Goal: Task Accomplishment & Management: Use online tool/utility

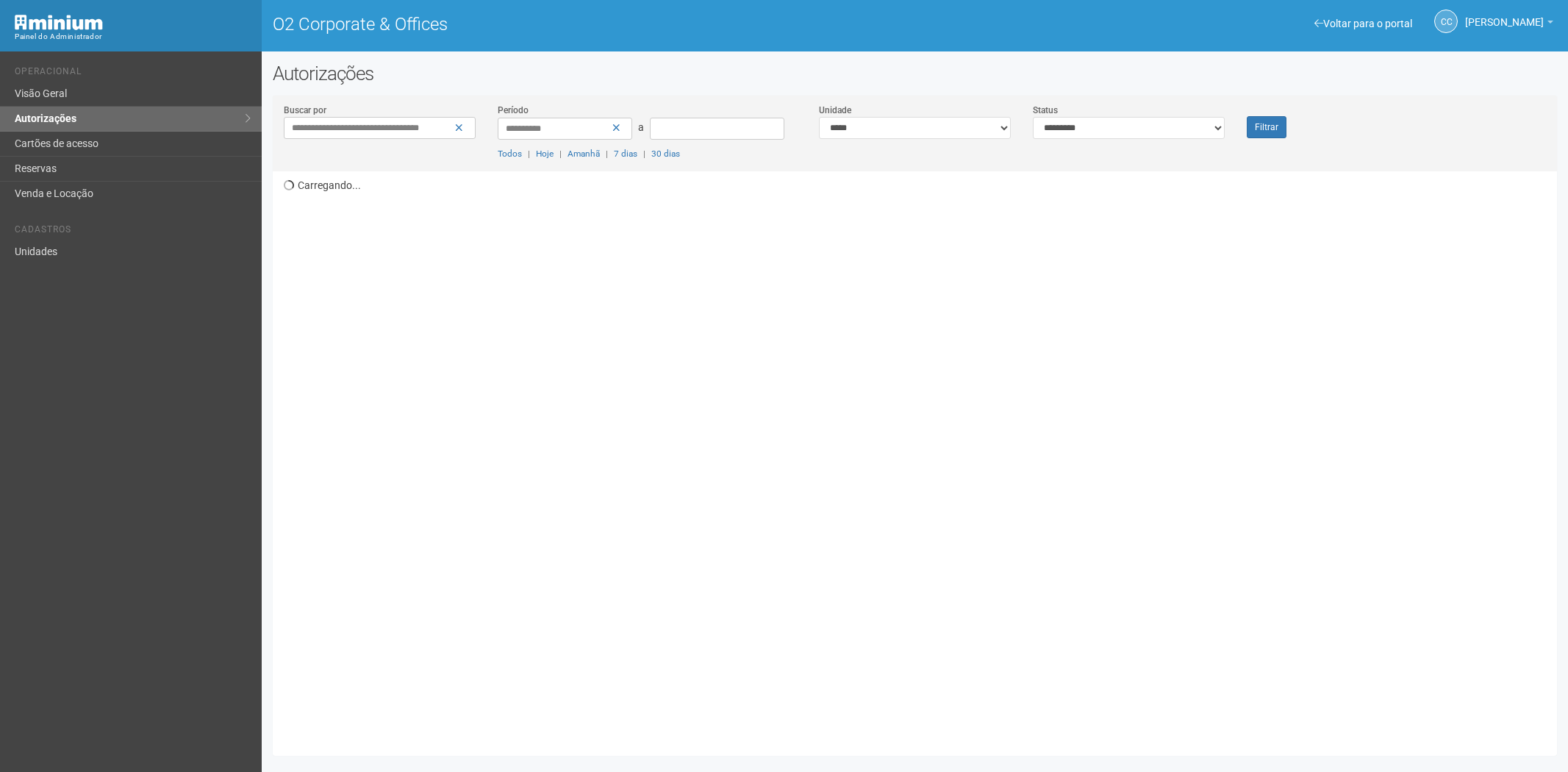
click at [1247, 116] on button "Filtrar" at bounding box center [1266, 127] width 40 height 22
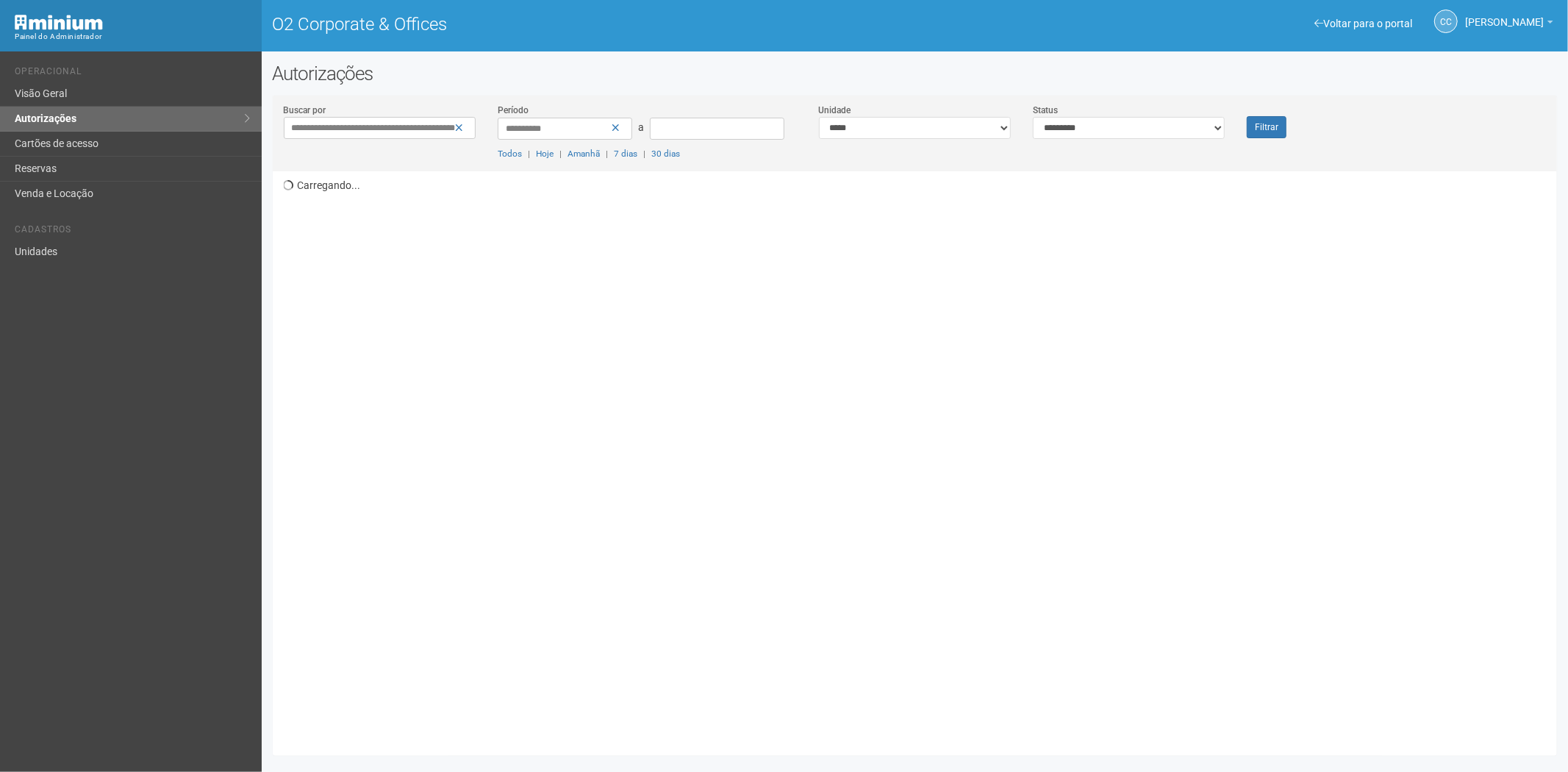
click at [1247, 116] on button "Filtrar" at bounding box center [1266, 127] width 40 height 22
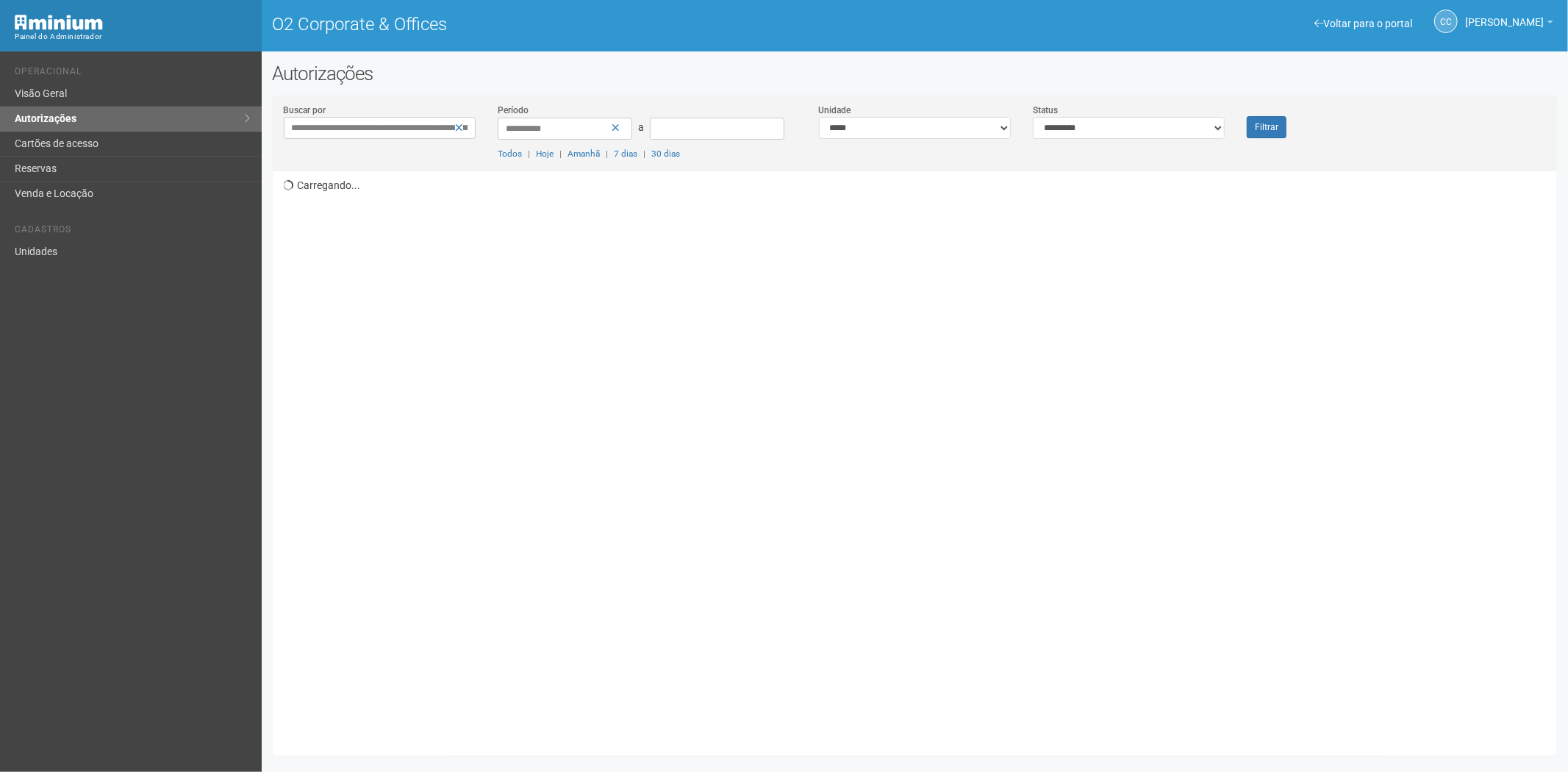
click at [1247, 116] on button "Filtrar" at bounding box center [1266, 127] width 40 height 22
click at [1247, 116] on button "Filtrar" at bounding box center [1266, 127] width 40 height 23
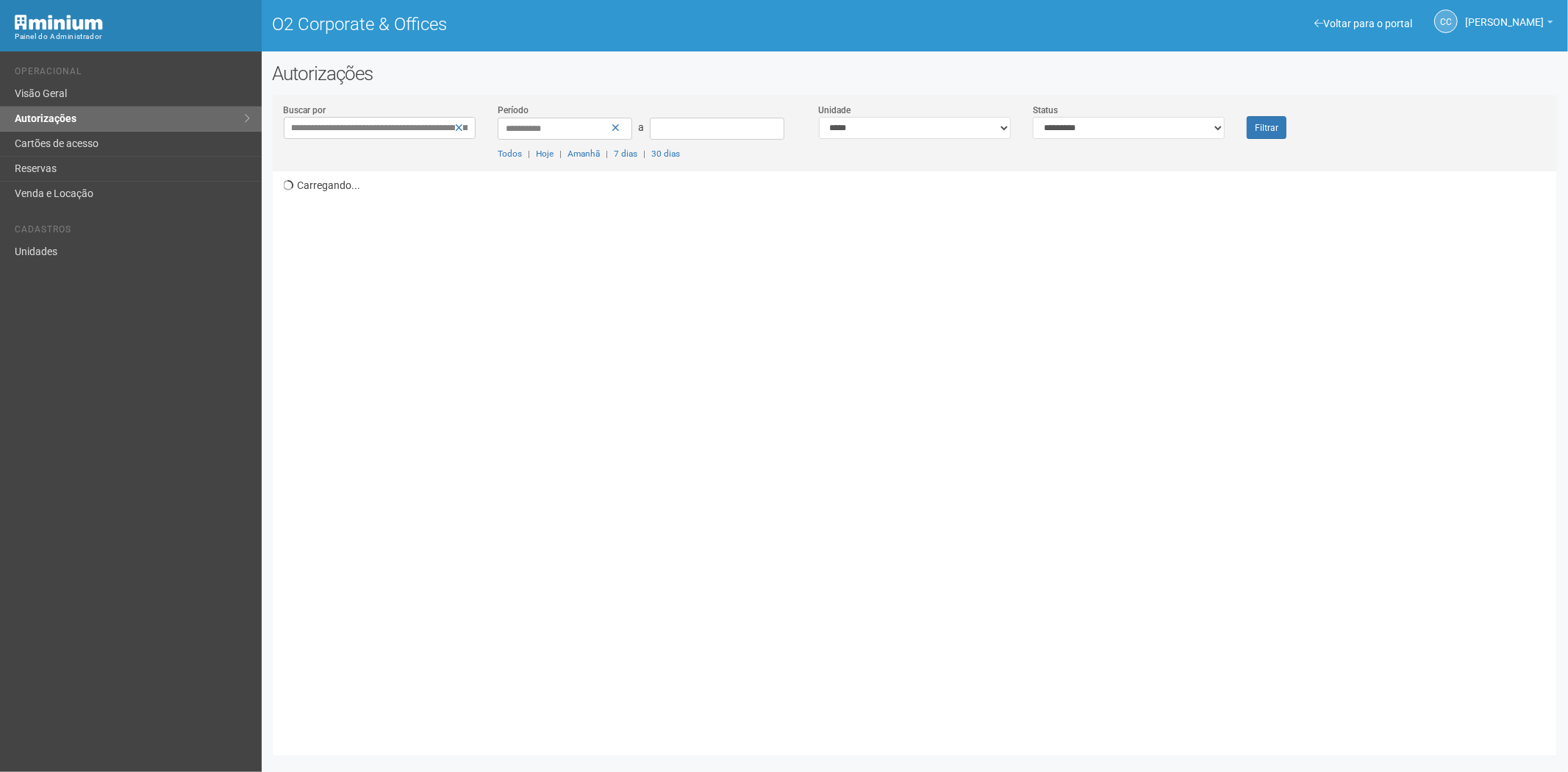
click at [1247, 116] on button "Filtrar" at bounding box center [1266, 127] width 40 height 23
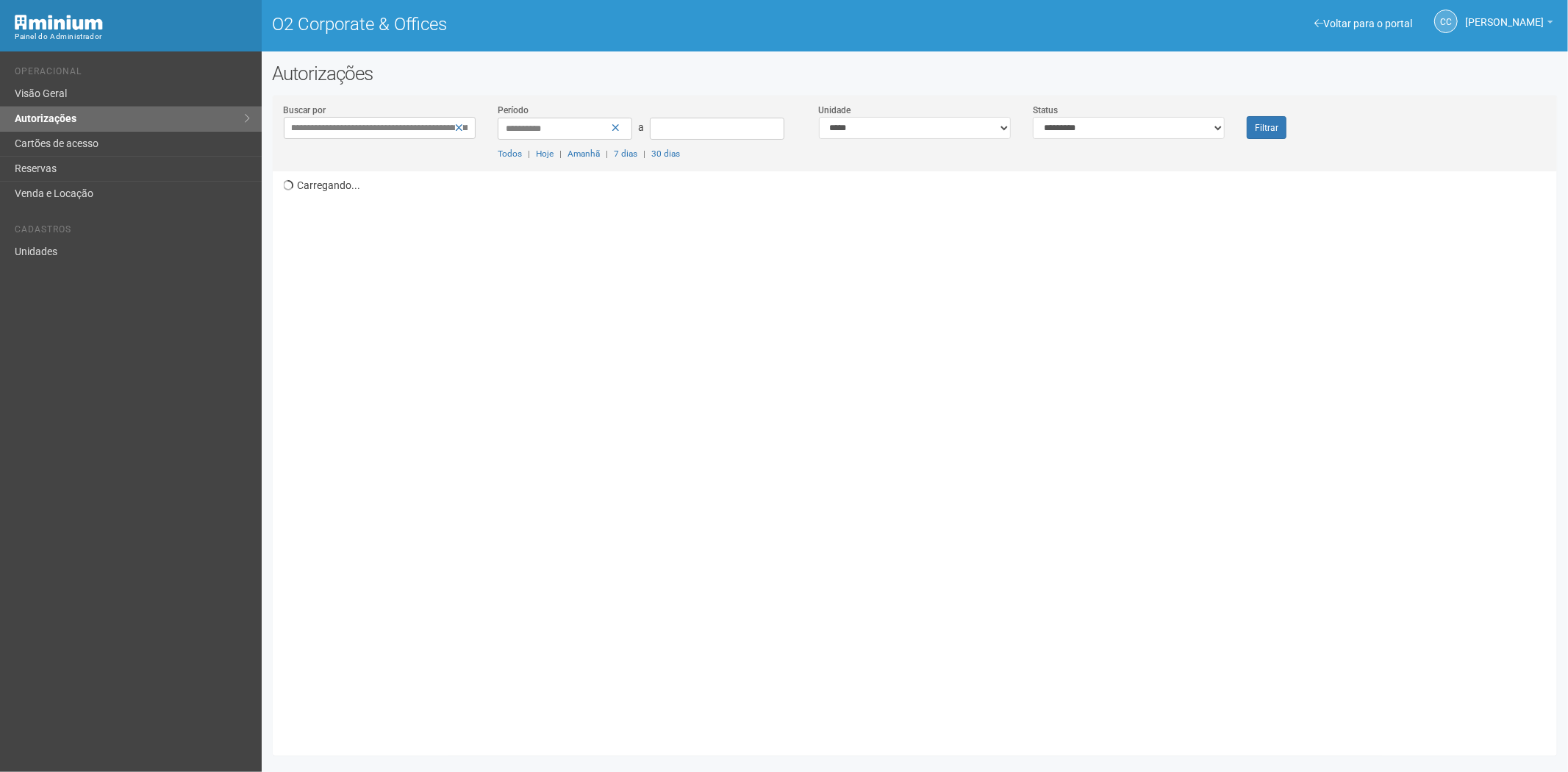
click at [1247, 116] on button "Filtrar" at bounding box center [1266, 127] width 40 height 23
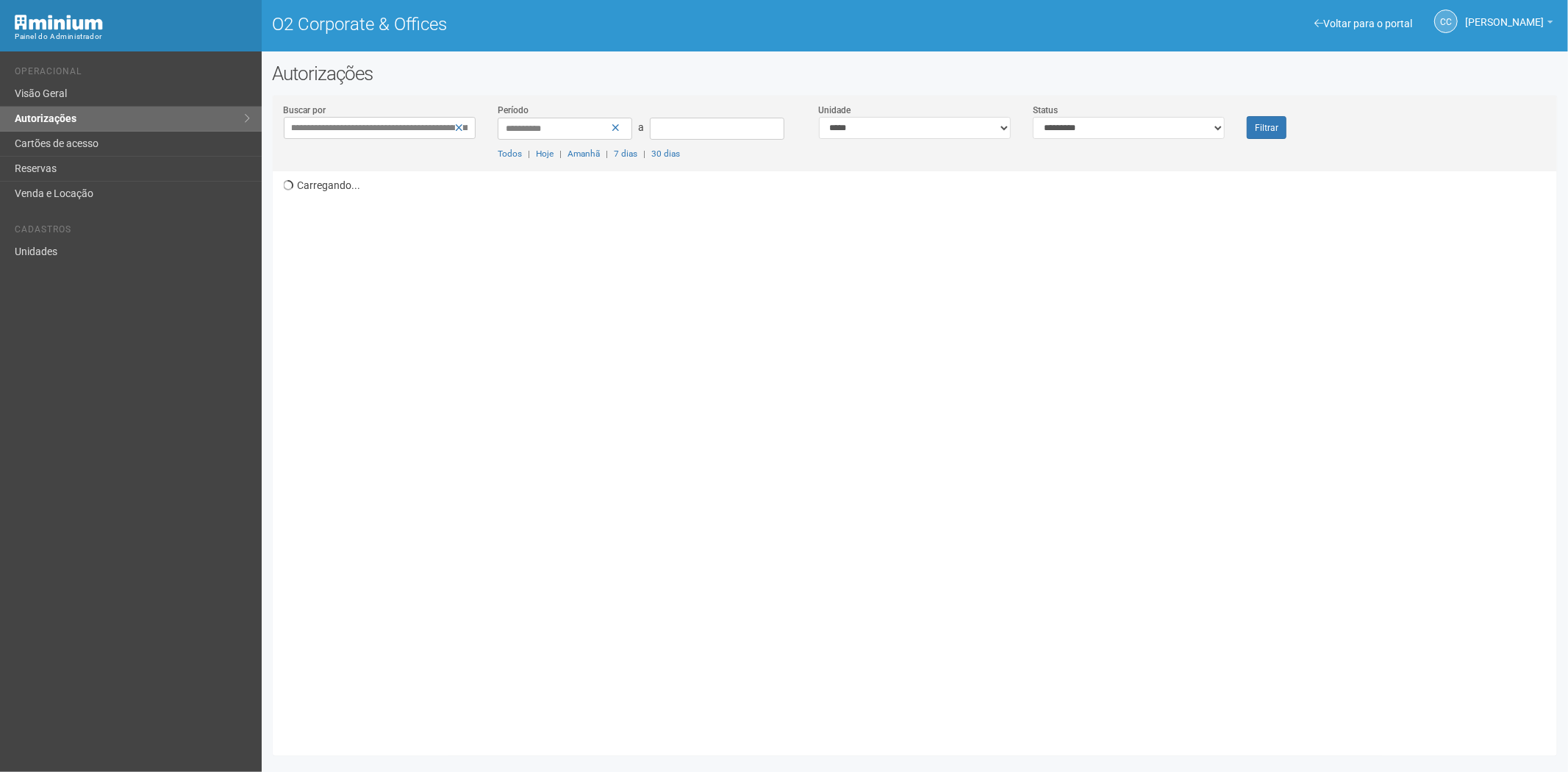
click at [1247, 116] on button "Filtrar" at bounding box center [1266, 127] width 40 height 23
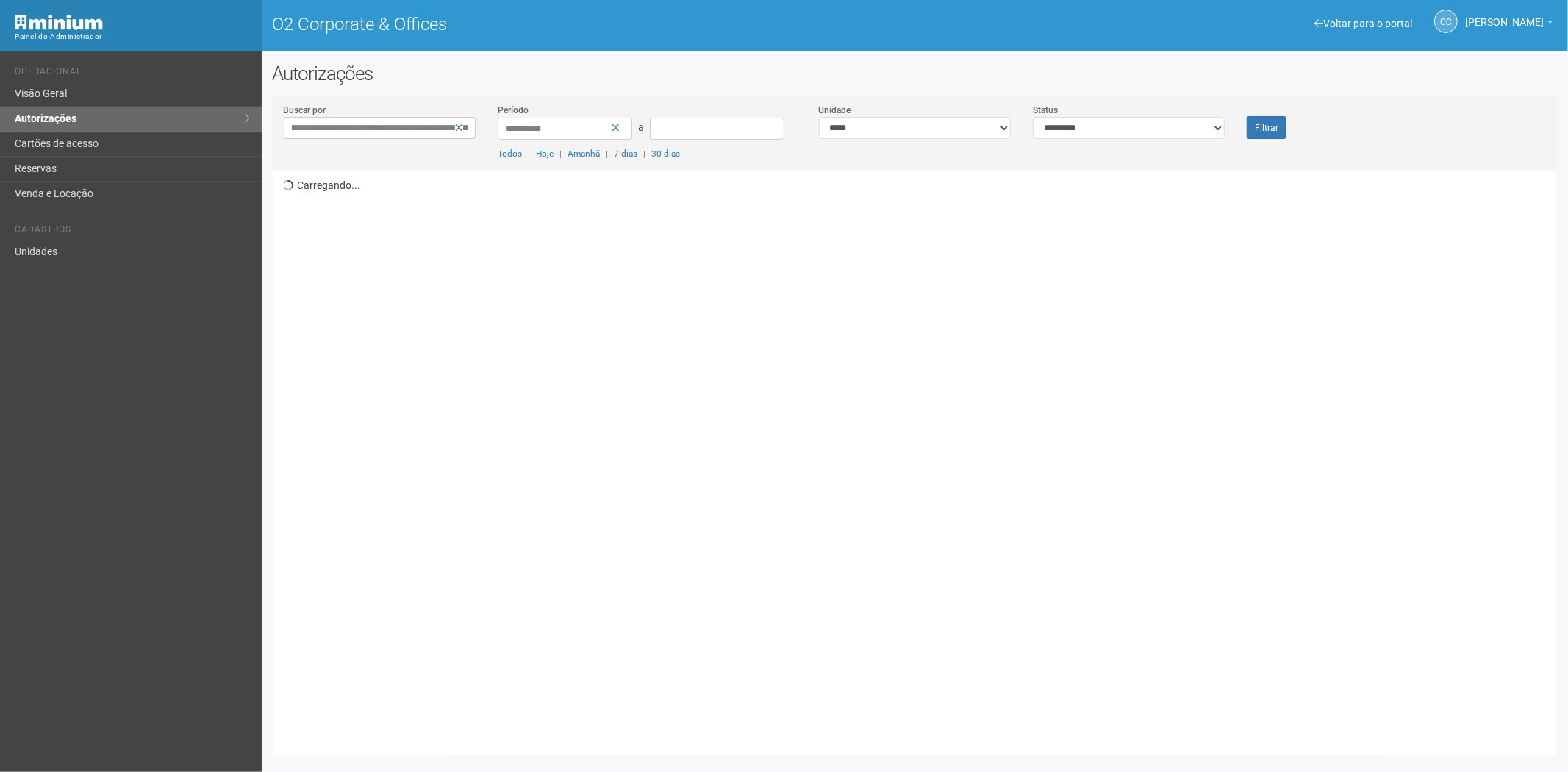
click at [1247, 116] on button "Filtrar" at bounding box center [1266, 127] width 40 height 23
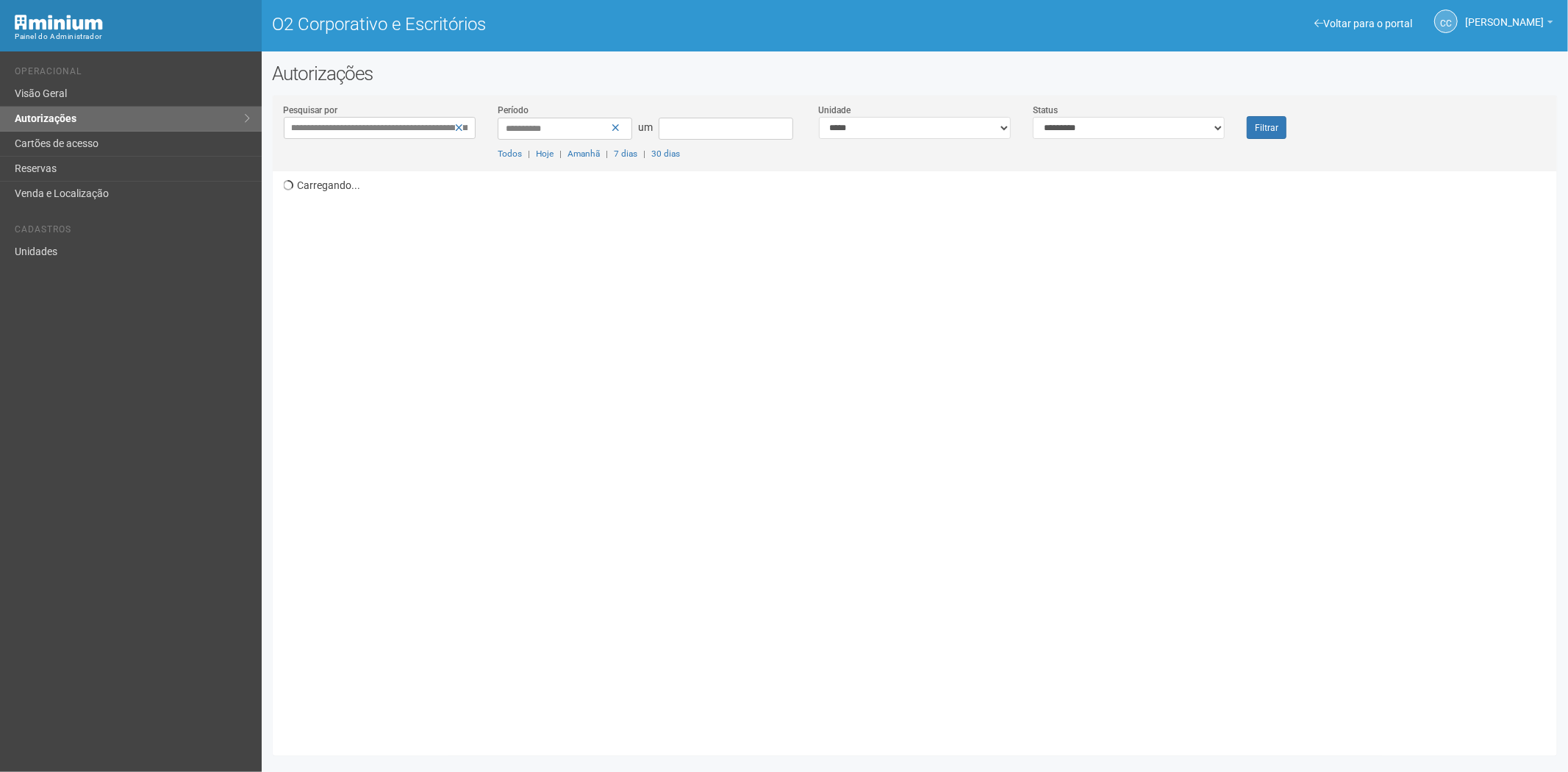
click at [1247, 116] on button "Filtrar" at bounding box center [1266, 127] width 40 height 23
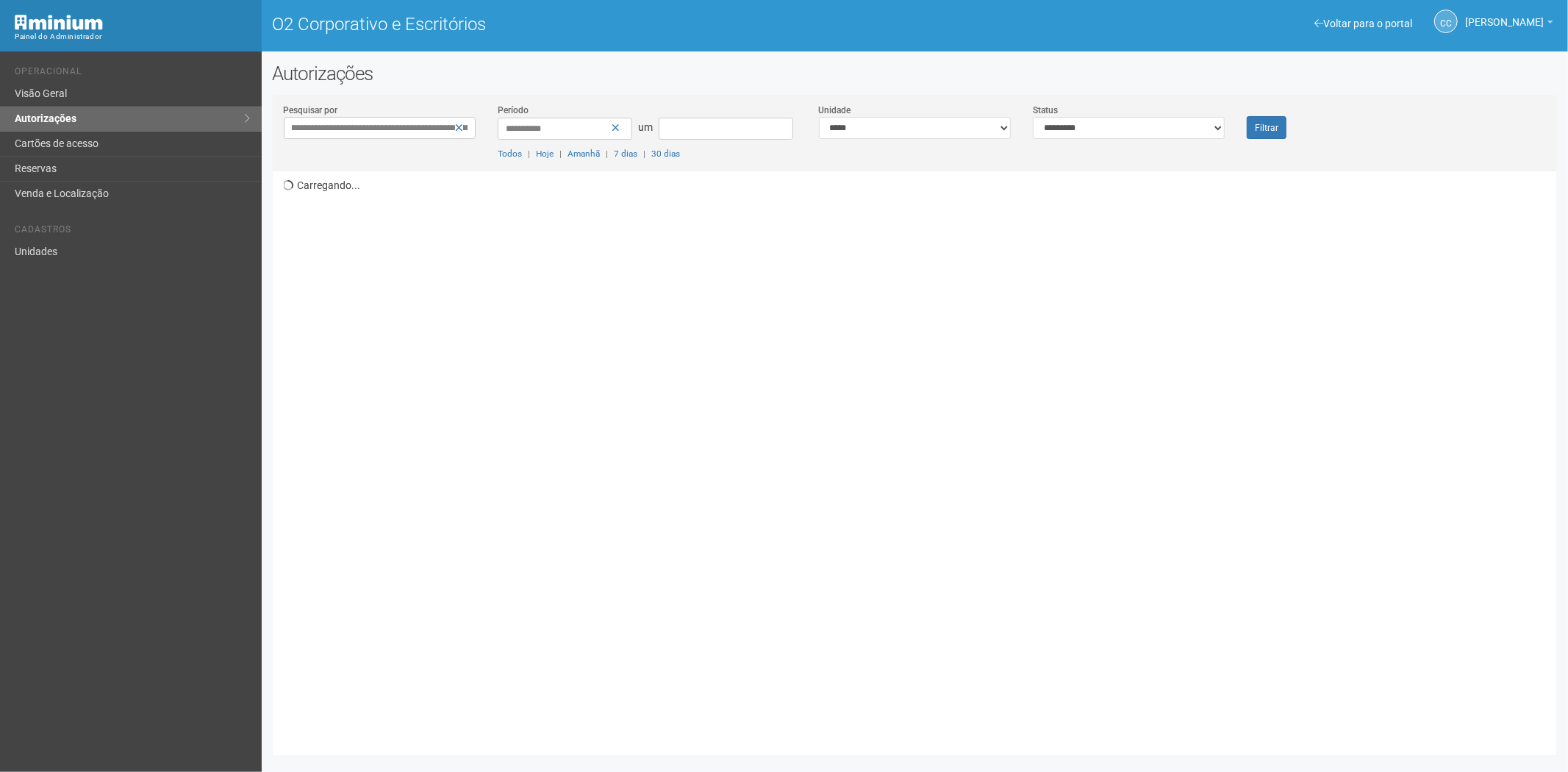
click at [1247, 116] on button "Filtrar" at bounding box center [1266, 127] width 40 height 23
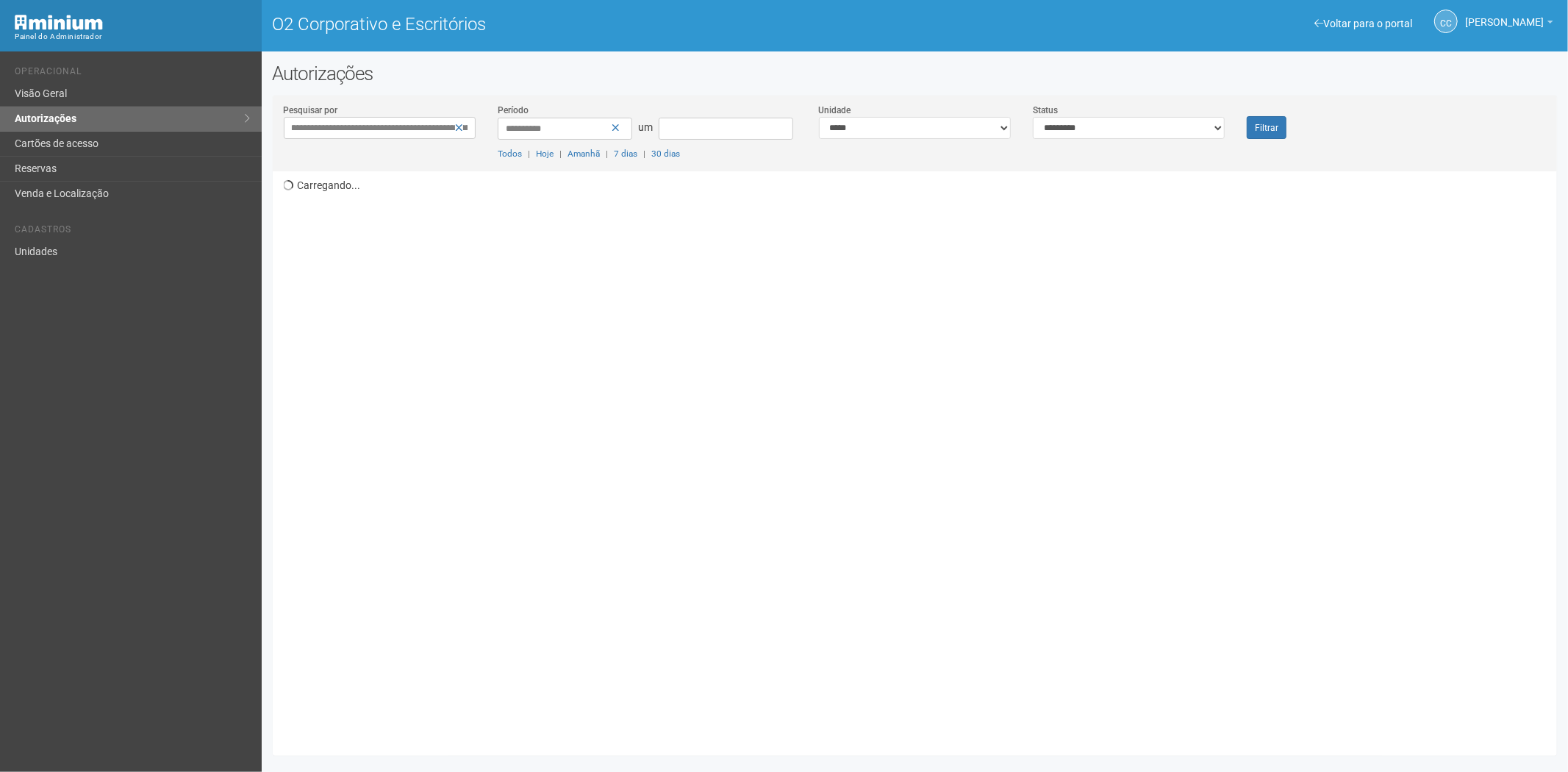
click at [1247, 116] on button "Filtrar" at bounding box center [1266, 127] width 40 height 23
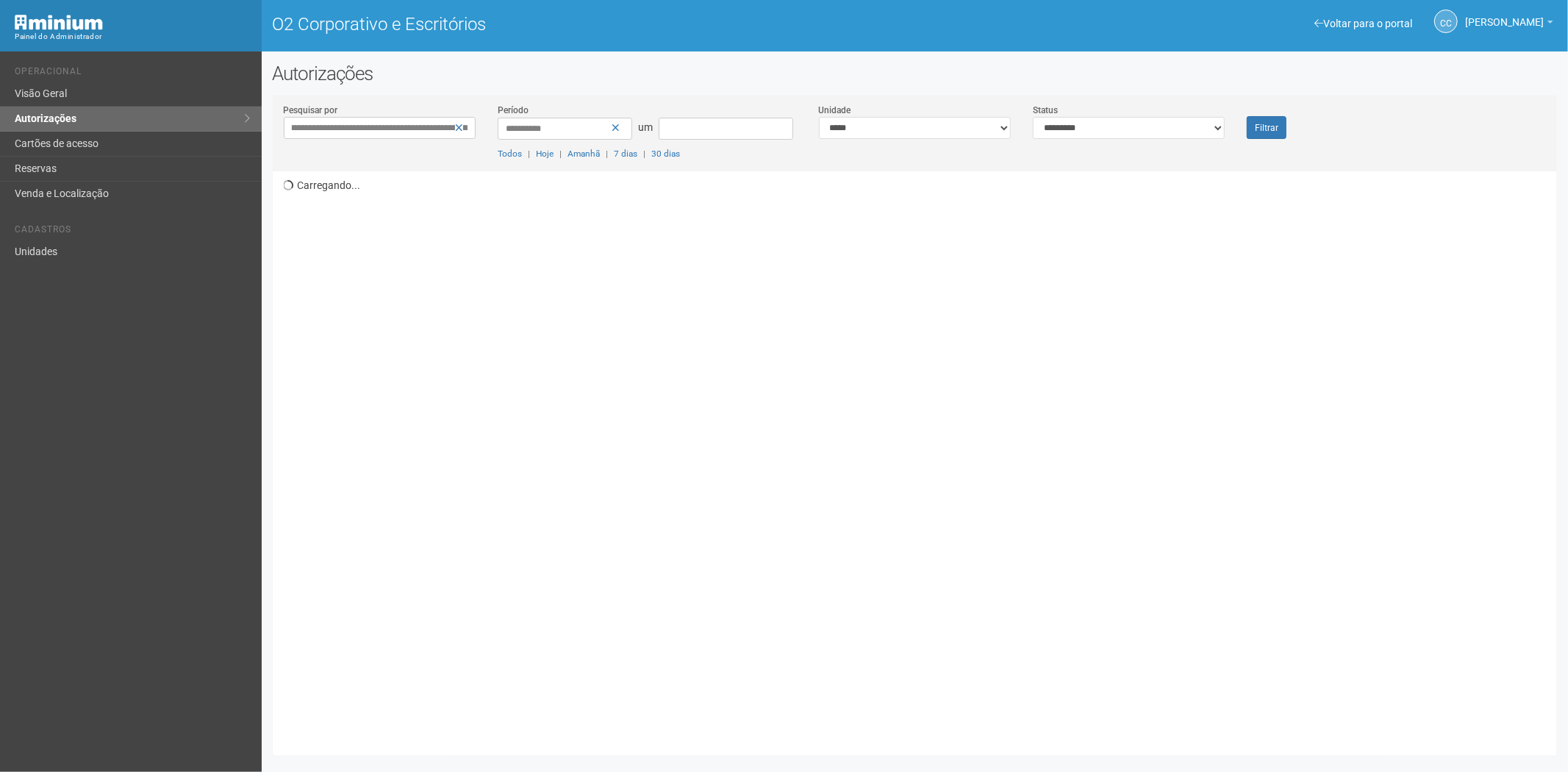
click at [1247, 116] on button "Filtrar" at bounding box center [1266, 127] width 40 height 23
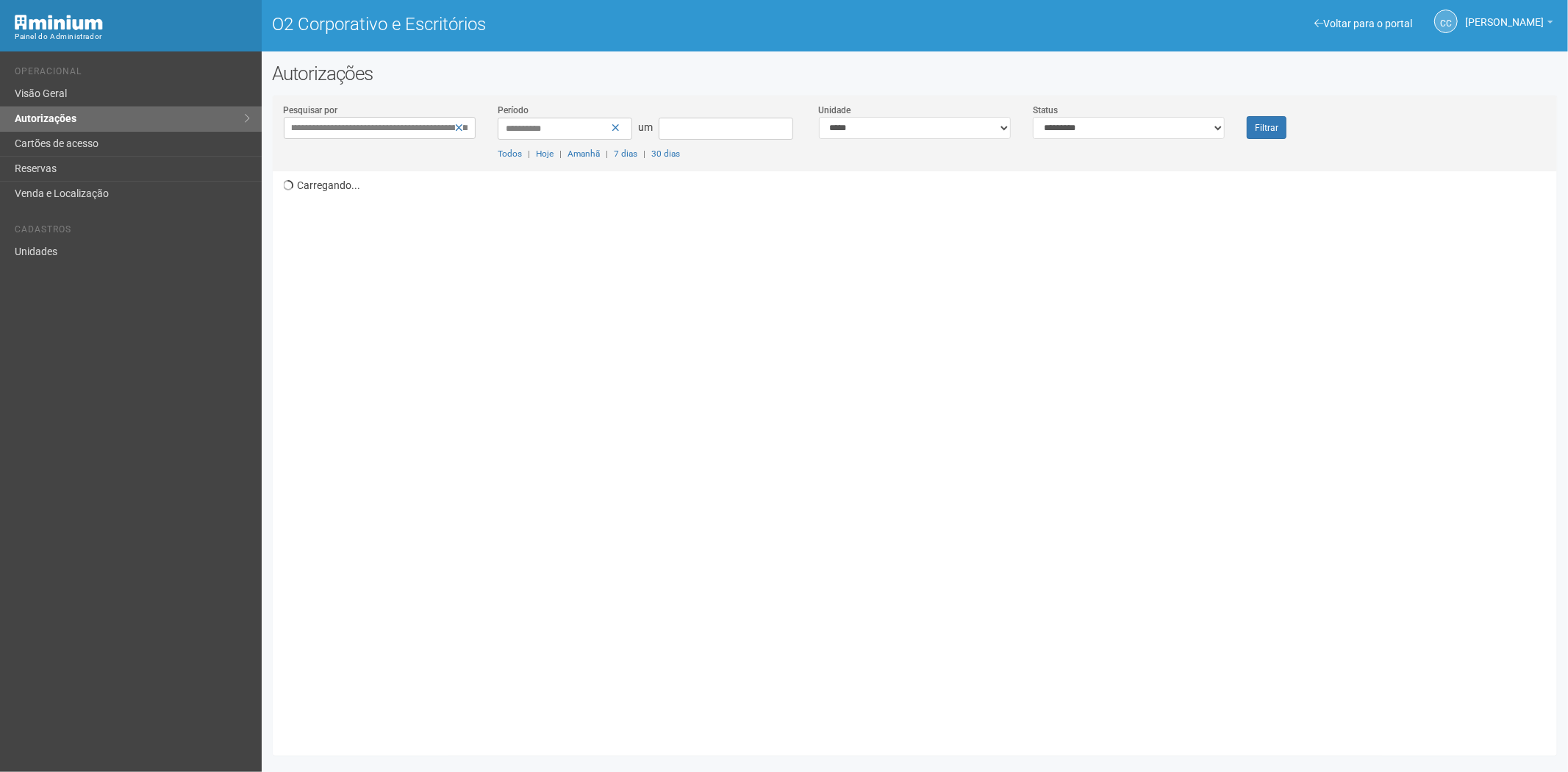
click at [1247, 116] on button "Filtrar" at bounding box center [1266, 127] width 40 height 23
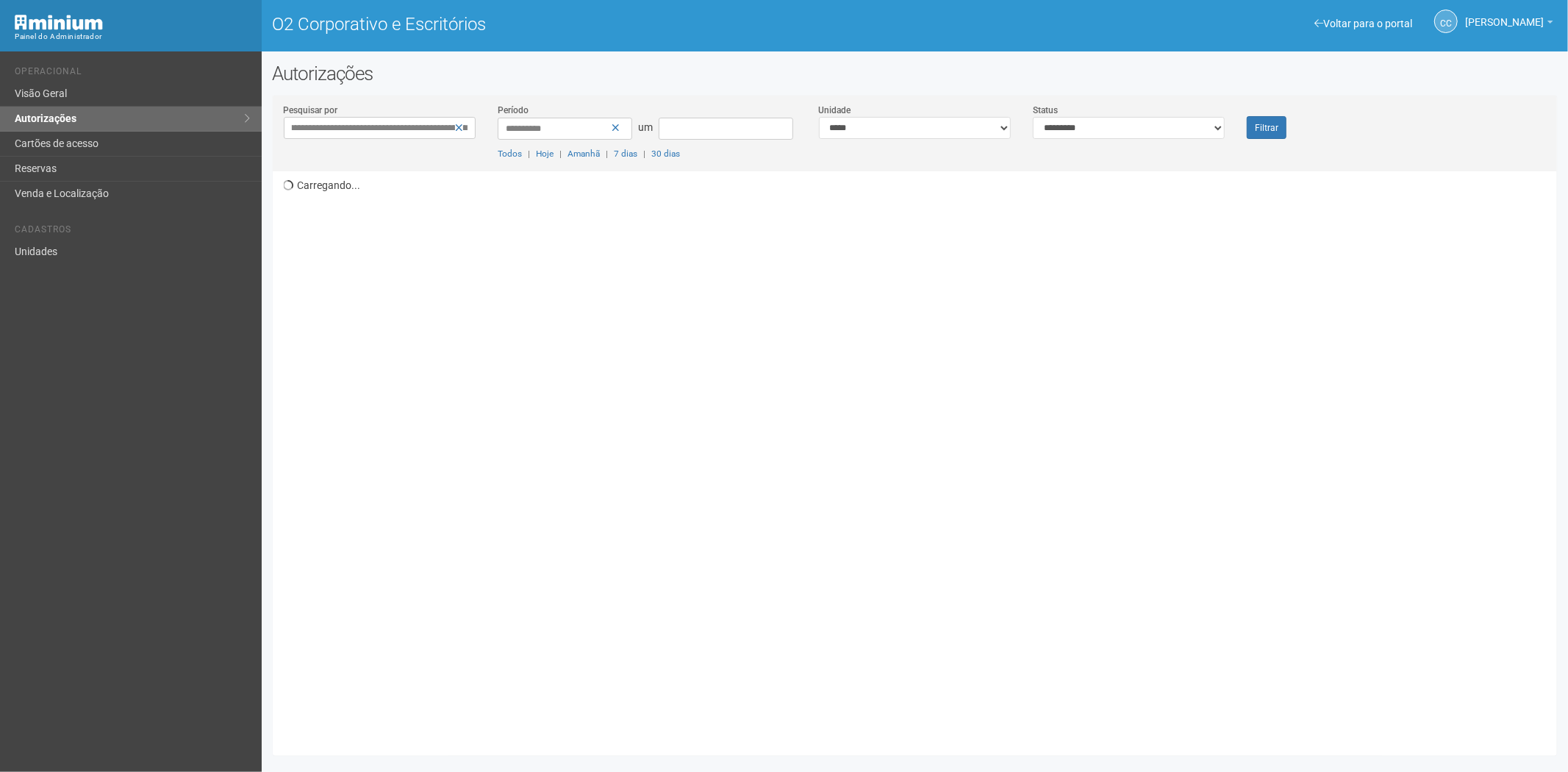
click at [1247, 116] on button "Filtrar" at bounding box center [1266, 127] width 40 height 23
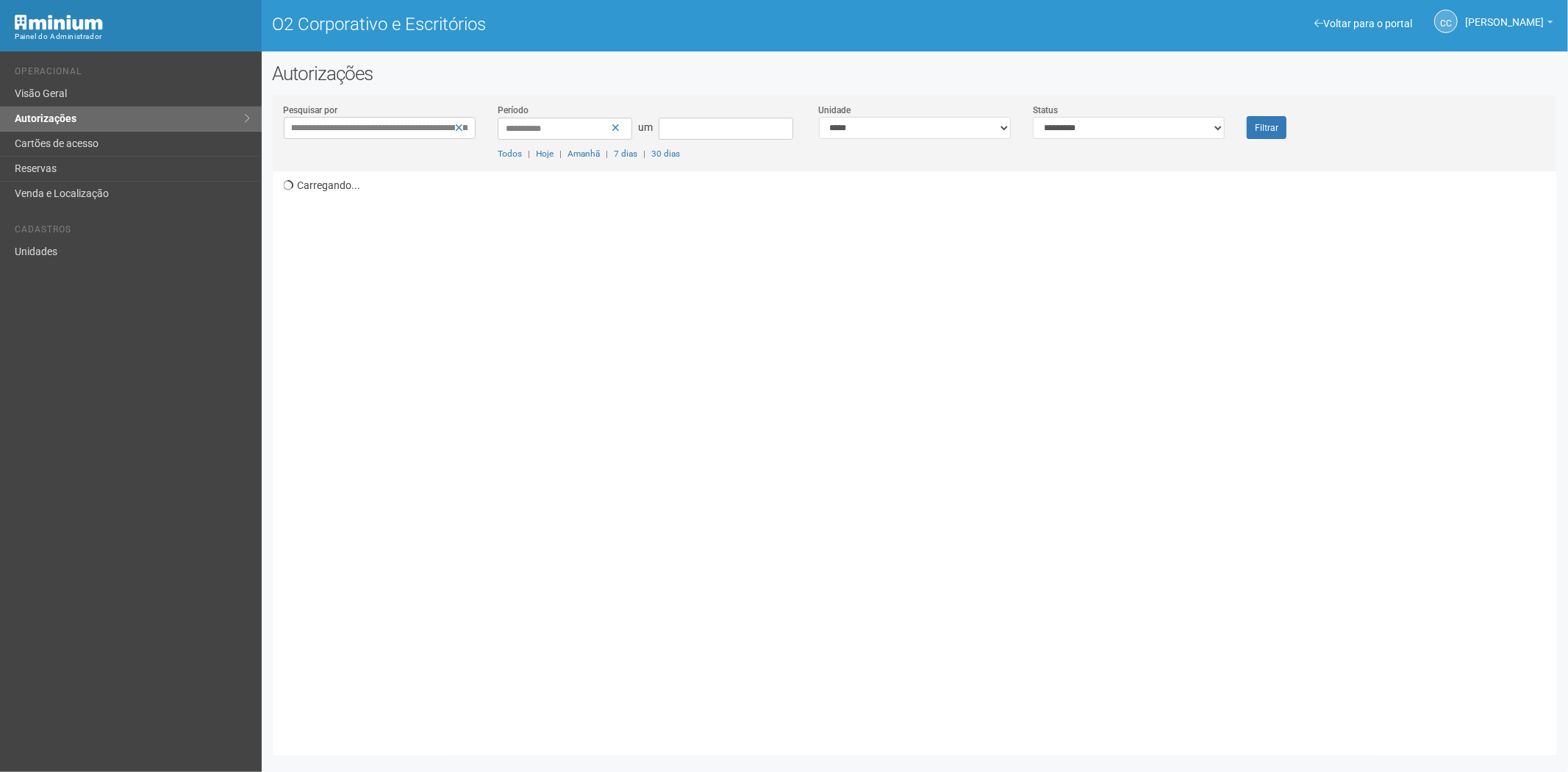
scroll to position [0, 432]
click at [1247, 116] on button "Filtrar" at bounding box center [1266, 127] width 40 height 23
type input "**********"
click at [1247, 116] on button "Filtrar" at bounding box center [1266, 127] width 40 height 23
